Goal: Navigation & Orientation: Understand site structure

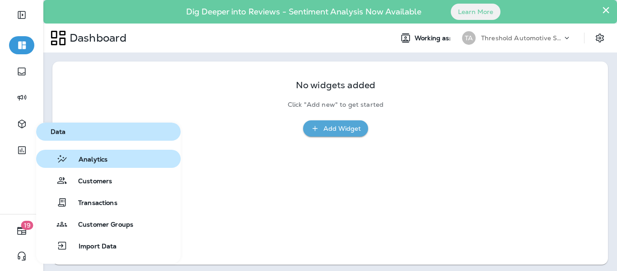
click at [84, 156] on span "Analytics" at bounding box center [88, 159] width 40 height 9
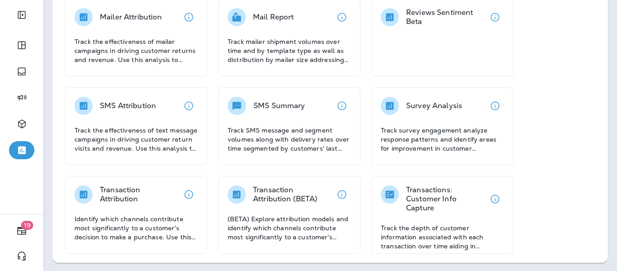
scroll to position [274, 0]
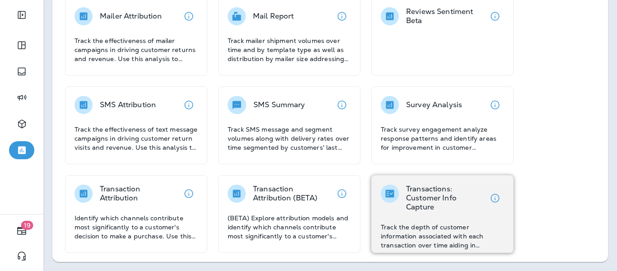
click at [434, 183] on div "Transactions: Customer Info Capture Track the depth of customer information ass…" at bounding box center [443, 214] width 142 height 78
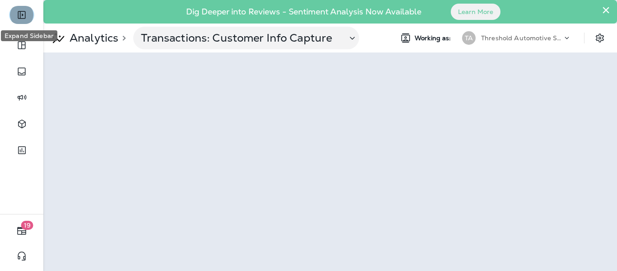
click at [24, 12] on icon "Expand Sidebar" at bounding box center [21, 14] width 11 height 11
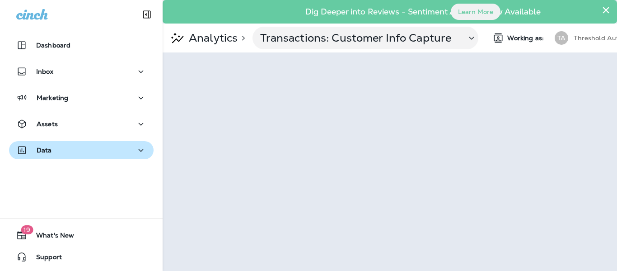
click at [56, 152] on div "Data" at bounding box center [81, 150] width 130 height 11
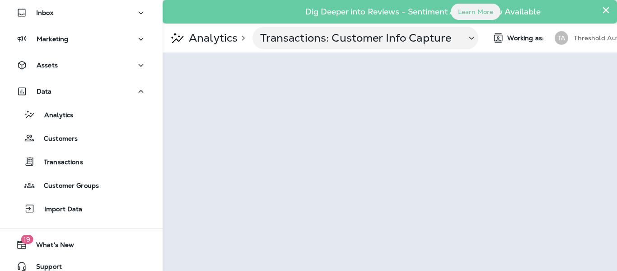
scroll to position [68, 0]
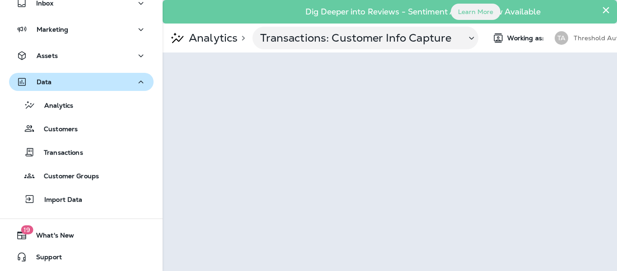
click at [53, 83] on div "Data" at bounding box center [81, 81] width 130 height 11
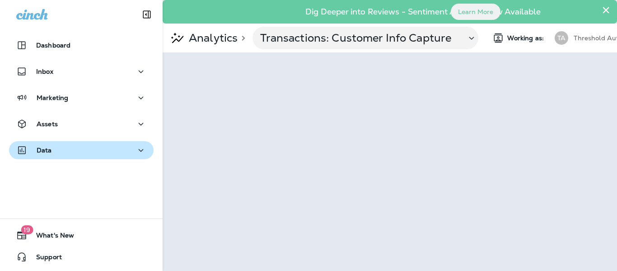
scroll to position [0, 0]
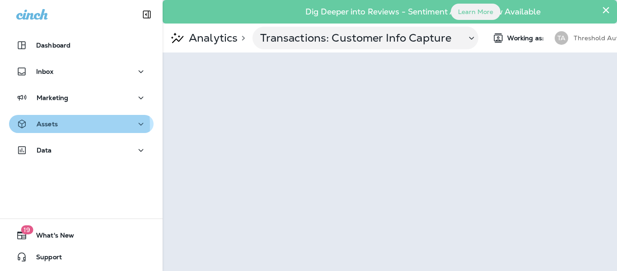
click at [51, 126] on p "Assets" at bounding box center [47, 123] width 21 height 7
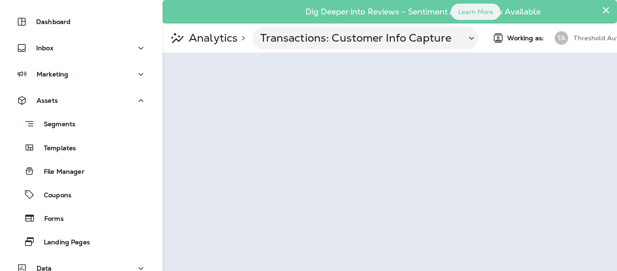
scroll to position [45, 0]
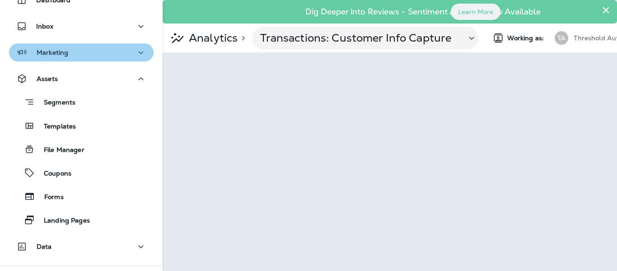
click at [140, 52] on icon "button" at bounding box center [141, 52] width 11 height 11
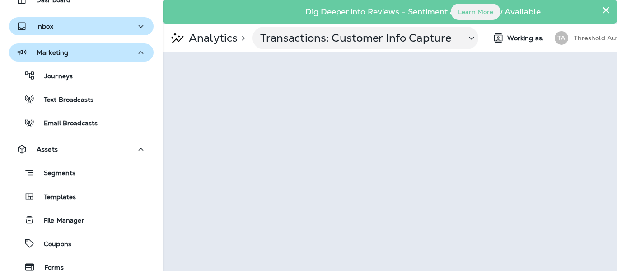
click at [136, 28] on icon "button" at bounding box center [141, 26] width 11 height 11
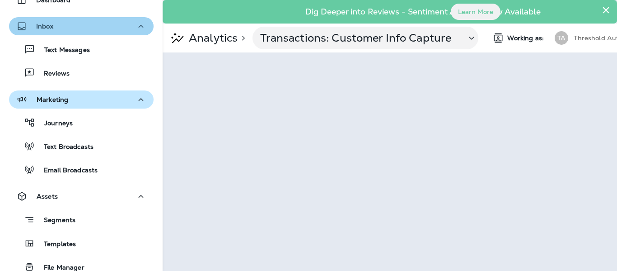
click at [136, 28] on icon "button" at bounding box center [141, 26] width 11 height 11
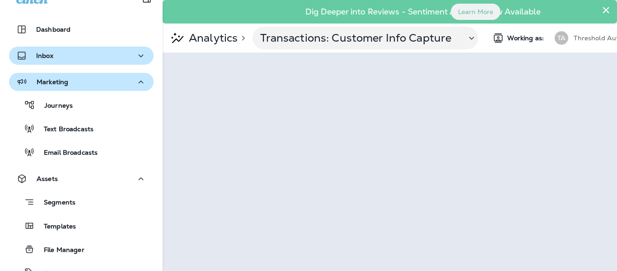
scroll to position [0, 0]
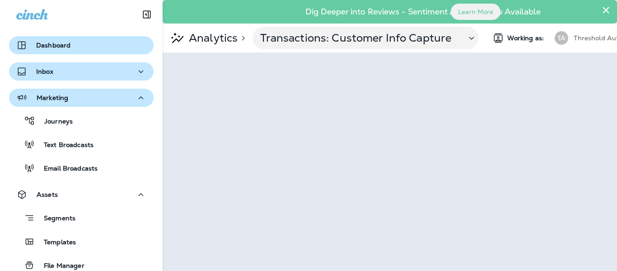
click at [134, 42] on div "Dashboard" at bounding box center [81, 45] width 130 height 11
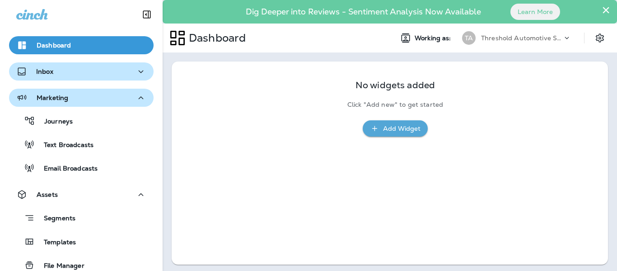
click at [80, 73] on div "Inbox" at bounding box center [81, 71] width 130 height 11
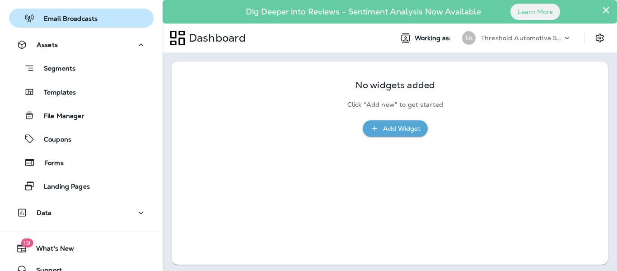
scroll to position [210, 0]
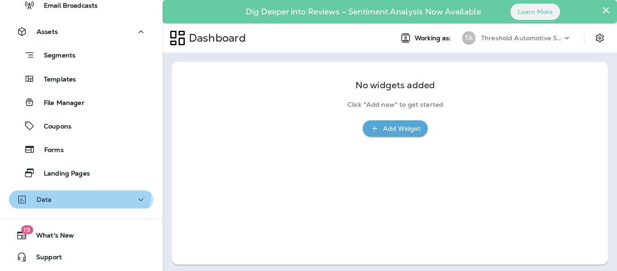
click at [67, 191] on button "Data" at bounding box center [81, 199] width 145 height 18
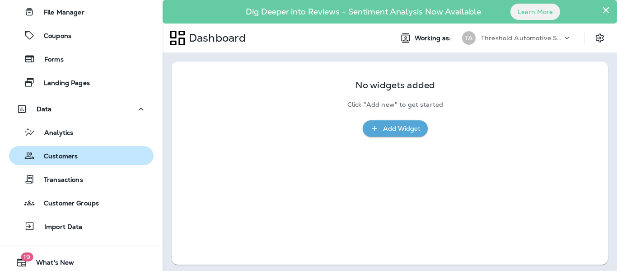
scroll to position [327, 0]
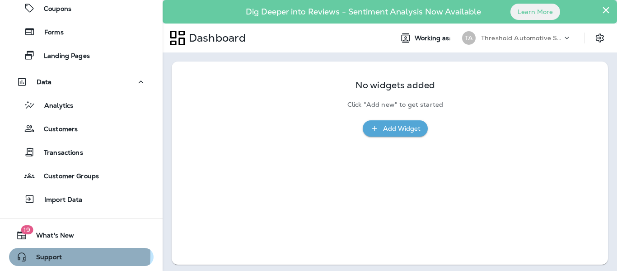
click at [56, 254] on span "Support" at bounding box center [44, 258] width 35 height 11
